Goal: Transaction & Acquisition: Purchase product/service

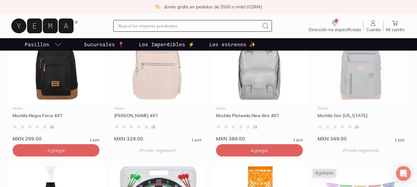
scroll to position [209, 0]
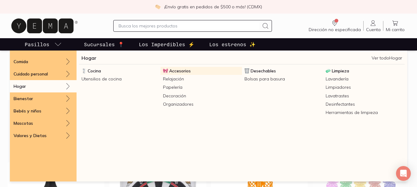
click at [189, 70] on span "Accesorios" at bounding box center [180, 71] width 22 height 6
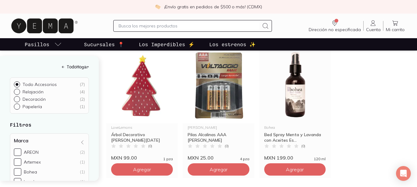
scroll to position [213, 0]
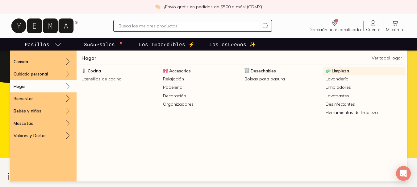
click at [339, 72] on span "Limpieza" at bounding box center [340, 71] width 17 height 6
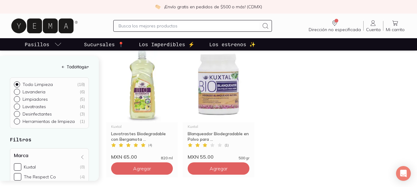
scroll to position [629, 0]
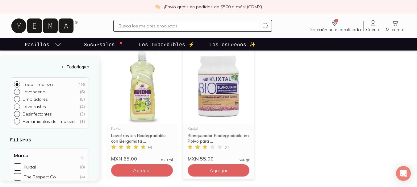
click at [216, 93] on img at bounding box center [219, 86] width 72 height 76
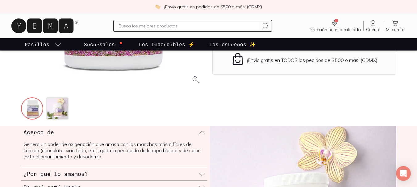
scroll to position [174, 0]
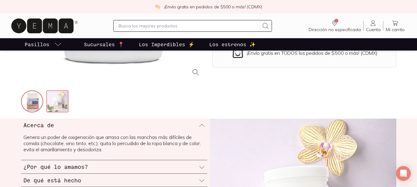
click at [50, 106] on img at bounding box center [58, 102] width 22 height 22
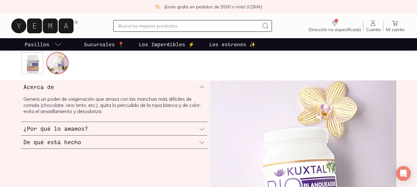
scroll to position [214, 0]
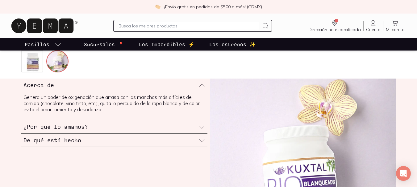
click at [97, 125] on div "¿Por qué lo amamos?" at bounding box center [114, 126] width 186 height 13
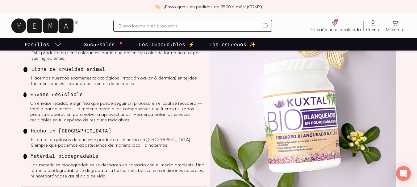
scroll to position [283, 0]
